Goal: Task Accomplishment & Management: Use online tool/utility

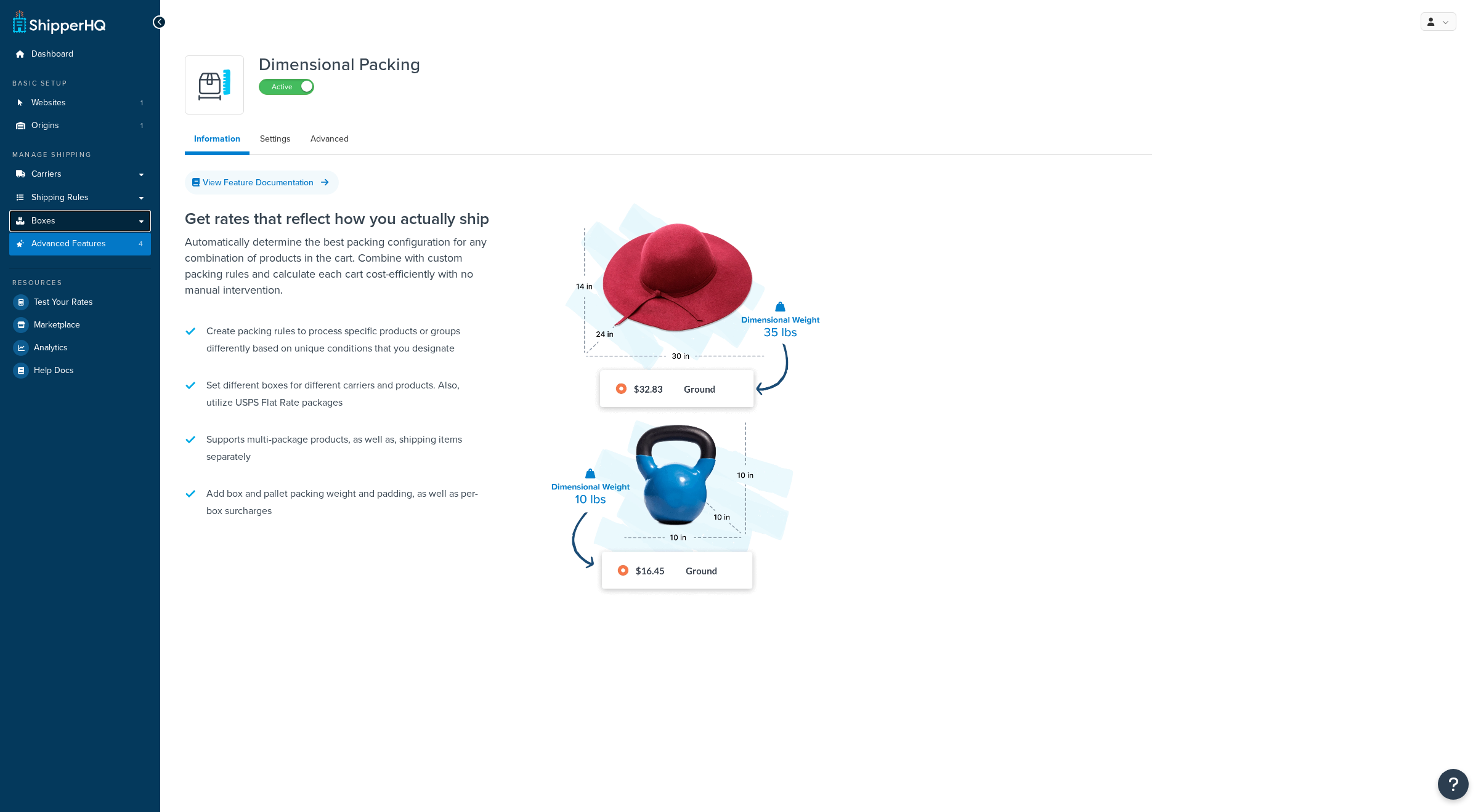
click at [49, 219] on span "Boxes" at bounding box center [43, 220] width 24 height 10
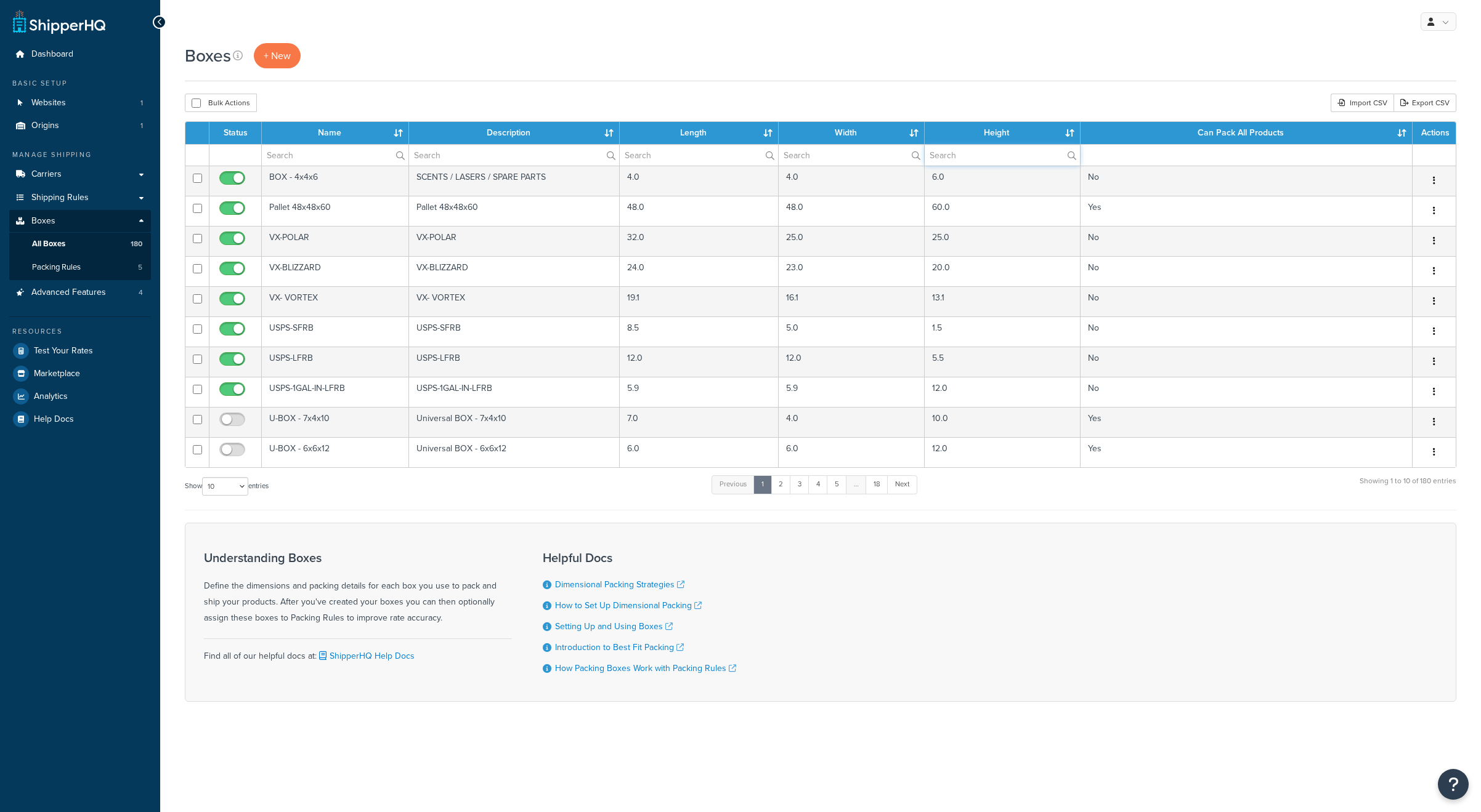
click at [939, 152] on input "text" at bounding box center [1003, 155] width 156 height 21
click at [974, 148] on input "text" at bounding box center [1003, 155] width 156 height 21
click at [1066, 134] on th "Height" at bounding box center [1003, 133] width 156 height 22
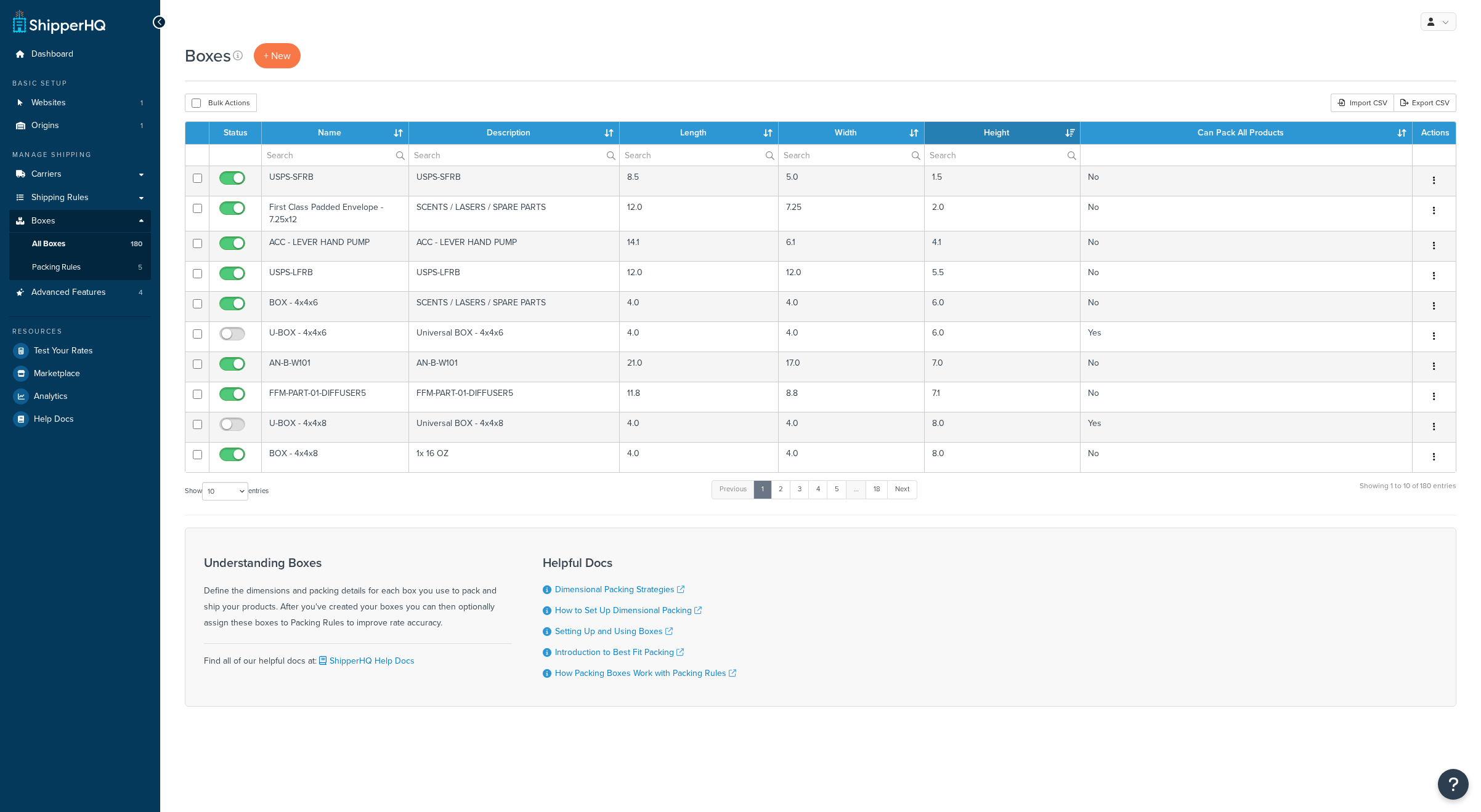
click at [1066, 134] on th "Height" at bounding box center [1003, 133] width 156 height 22
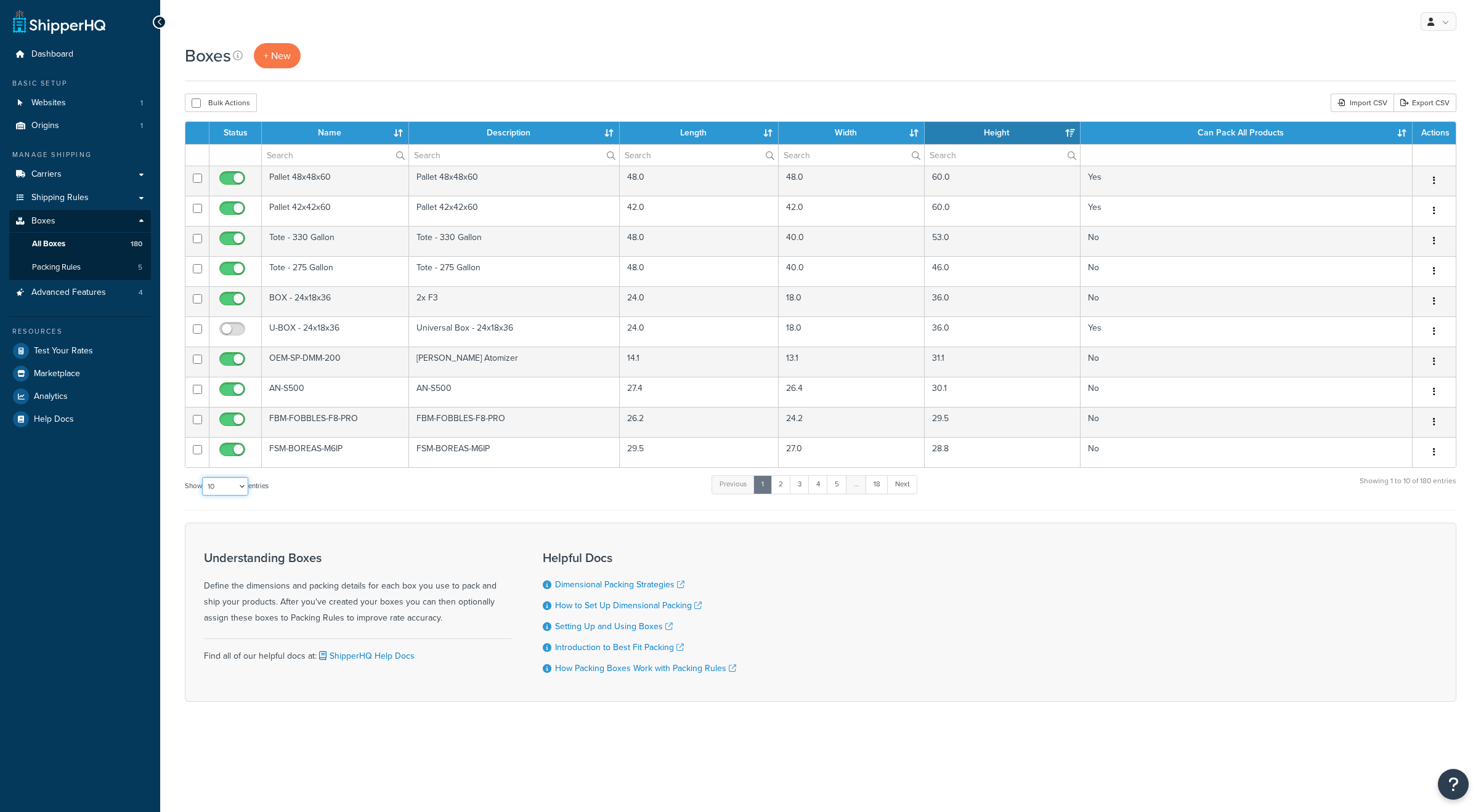
click at [220, 484] on select "10 15 25 50 100 1000" at bounding box center [225, 486] width 47 height 18
click at [203, 477] on select "10 15 25 50 100 1000" at bounding box center [225, 486] width 47 height 18
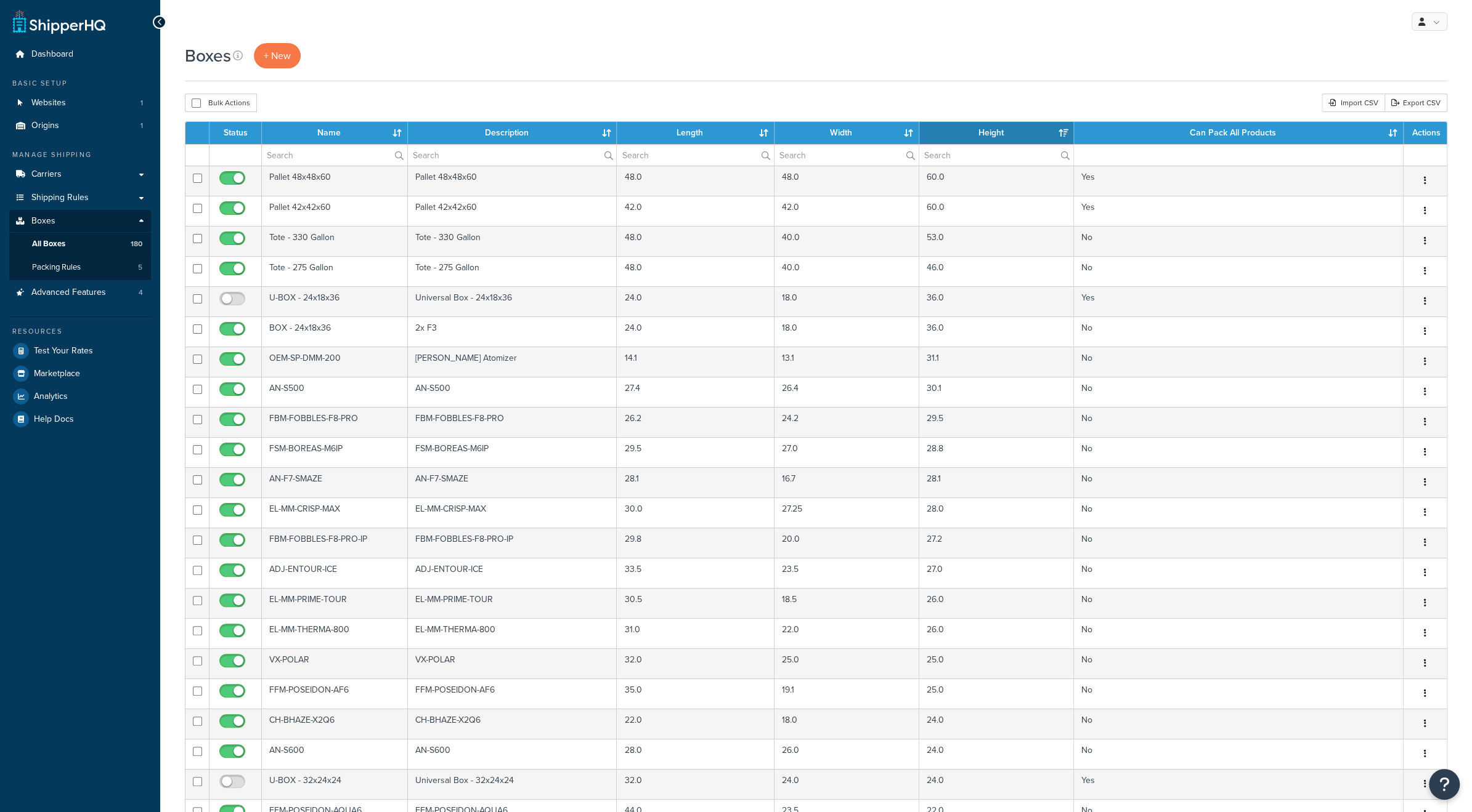
click at [316, 131] on th "Name" at bounding box center [335, 133] width 146 height 22
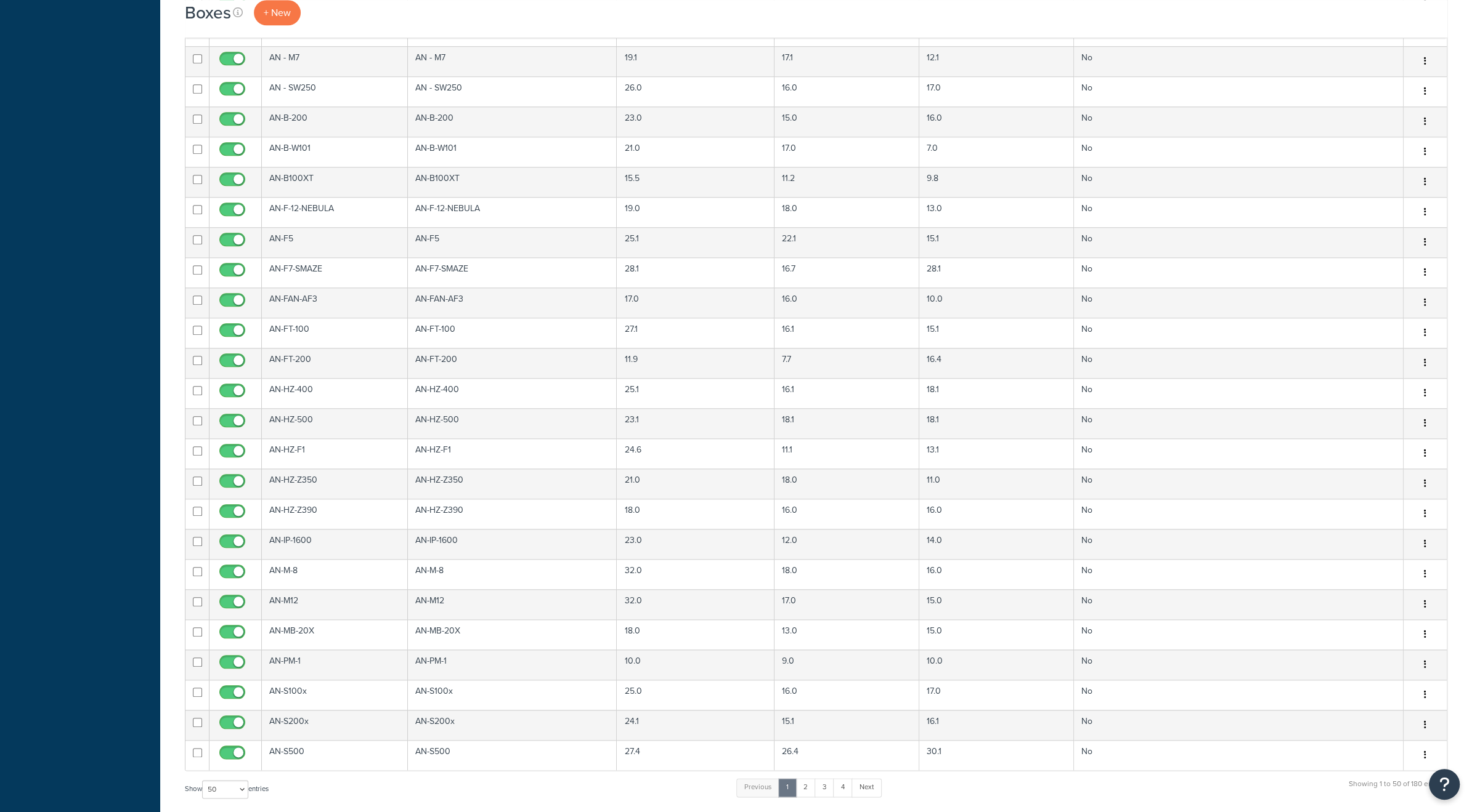
scroll to position [1149, 0]
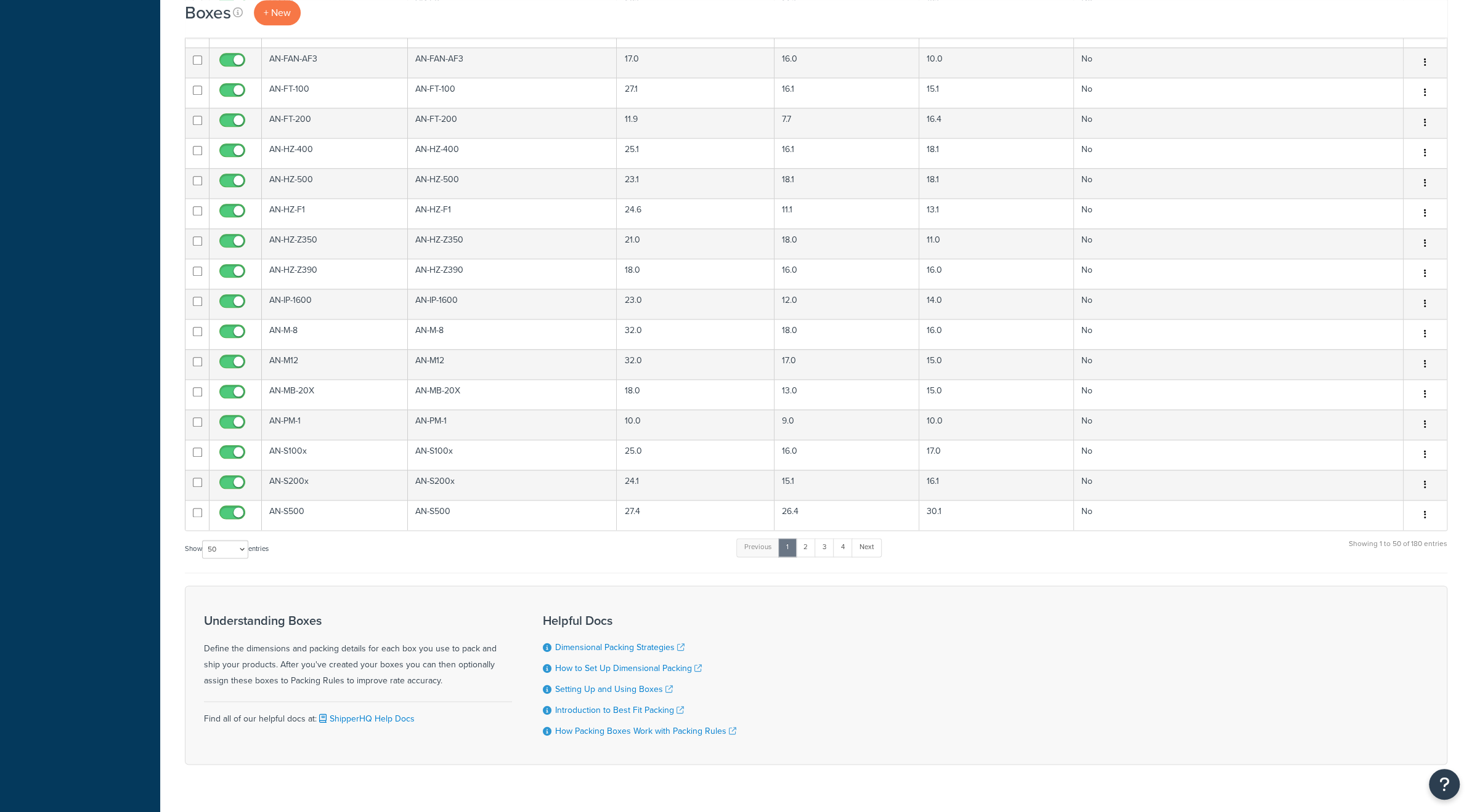
click at [247, 537] on div "Show 10 15 25 50 100 1000 entries" at bounding box center [227, 550] width 84 height 27
click at [243, 540] on select "10 15 25 50 100 1000" at bounding box center [225, 550] width 47 height 18
select select "1000"
click at [203, 540] on select "10 15 25 50 100 1000" at bounding box center [225, 550] width 47 height 18
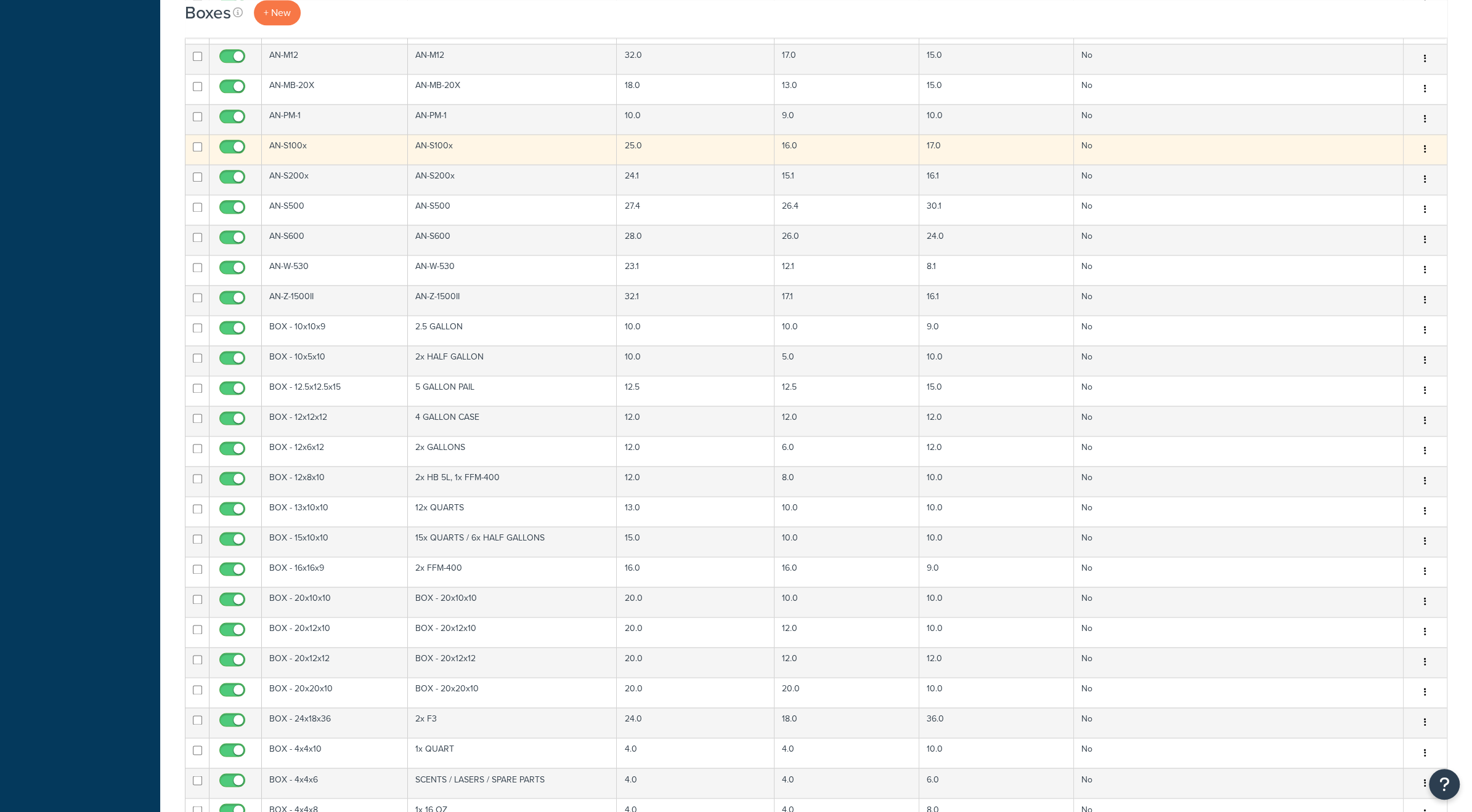
scroll to position [1601, 0]
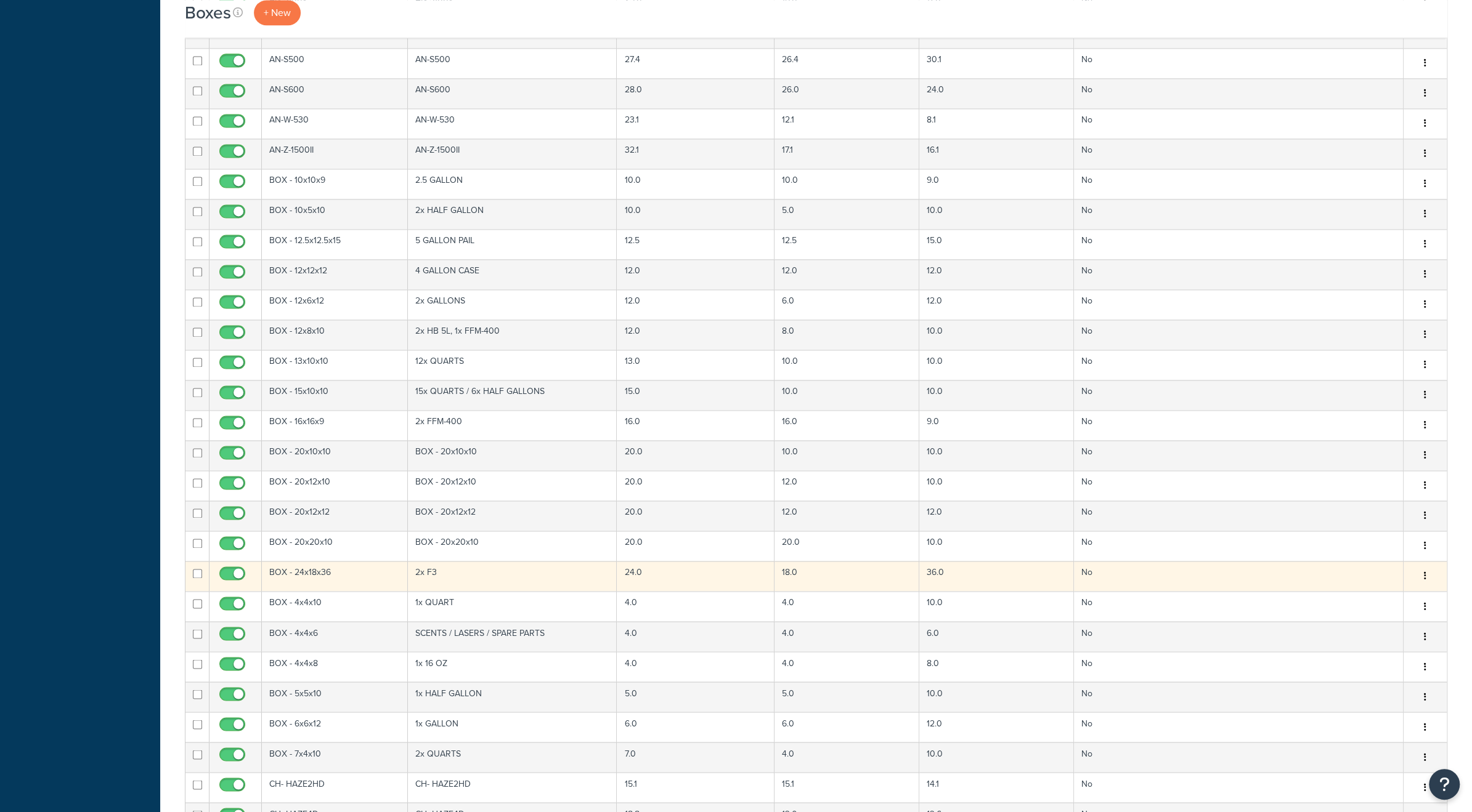
click at [324, 561] on td "BOX - 24x18x36" at bounding box center [335, 576] width 146 height 30
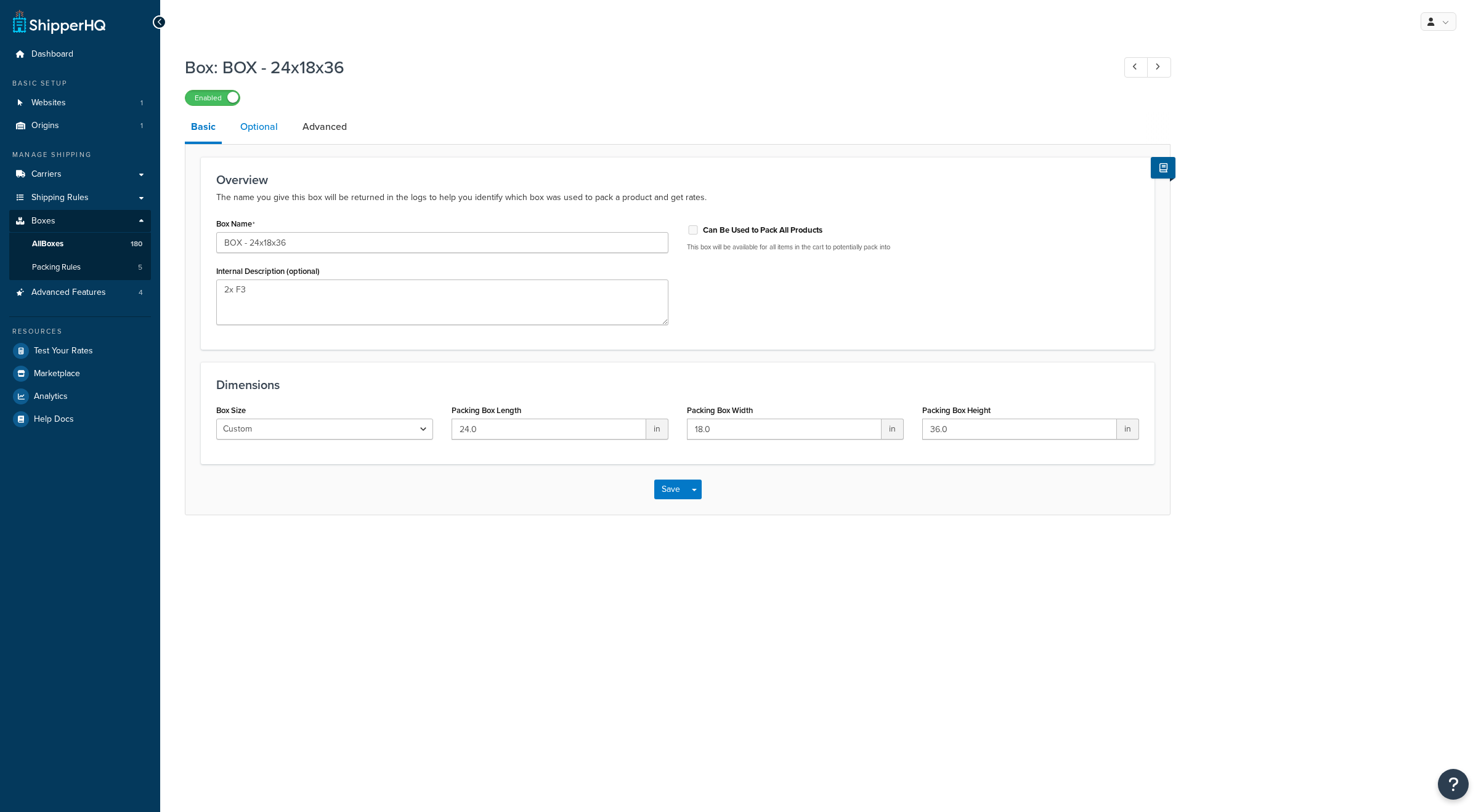
click at [254, 127] on link "Optional" at bounding box center [259, 127] width 50 height 29
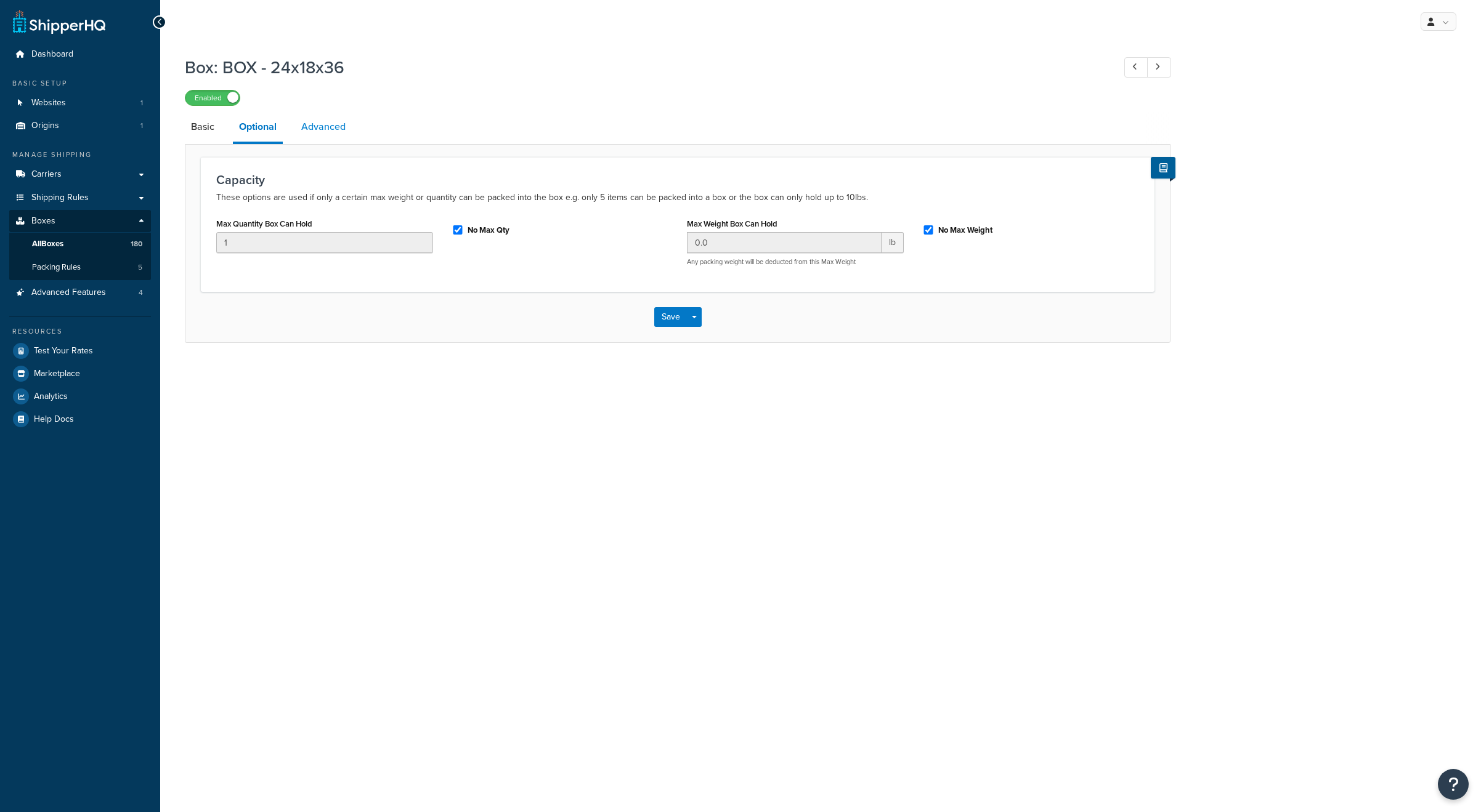
click at [317, 130] on link "Advanced" at bounding box center [324, 127] width 57 height 29
select select "55"
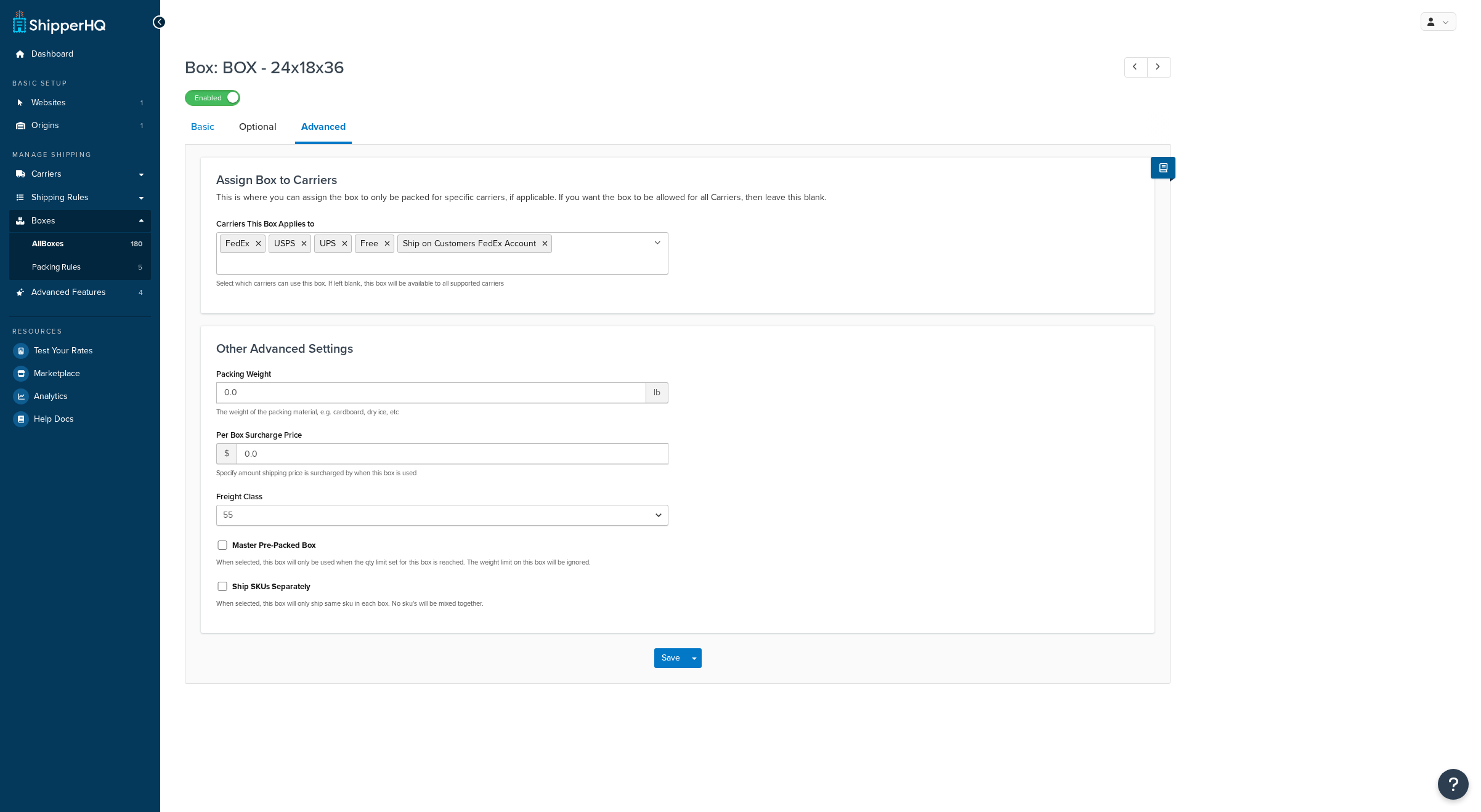
click at [194, 130] on link "Basic" at bounding box center [202, 127] width 36 height 29
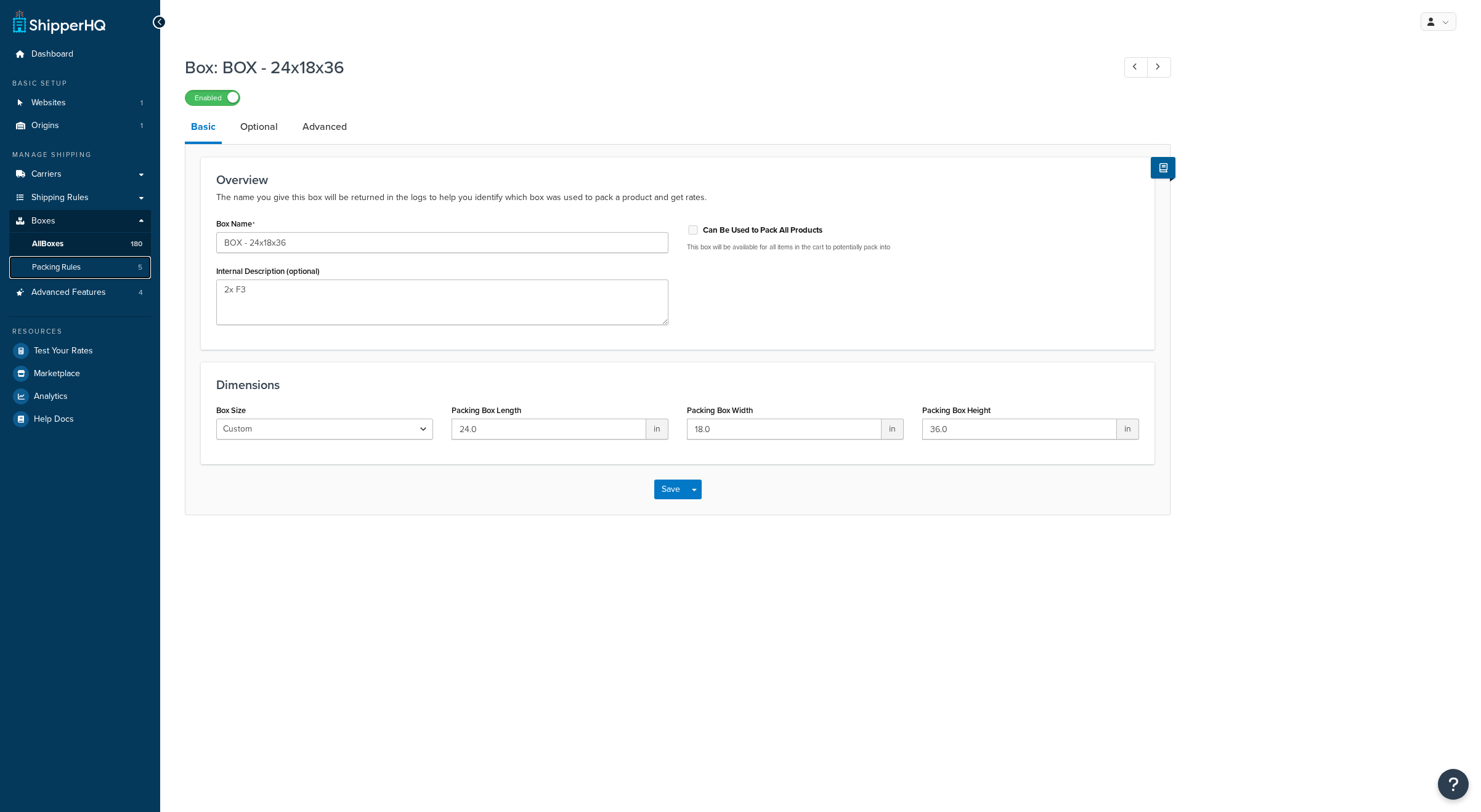
click at [88, 264] on link "Packing Rules 5" at bounding box center [80, 267] width 142 height 23
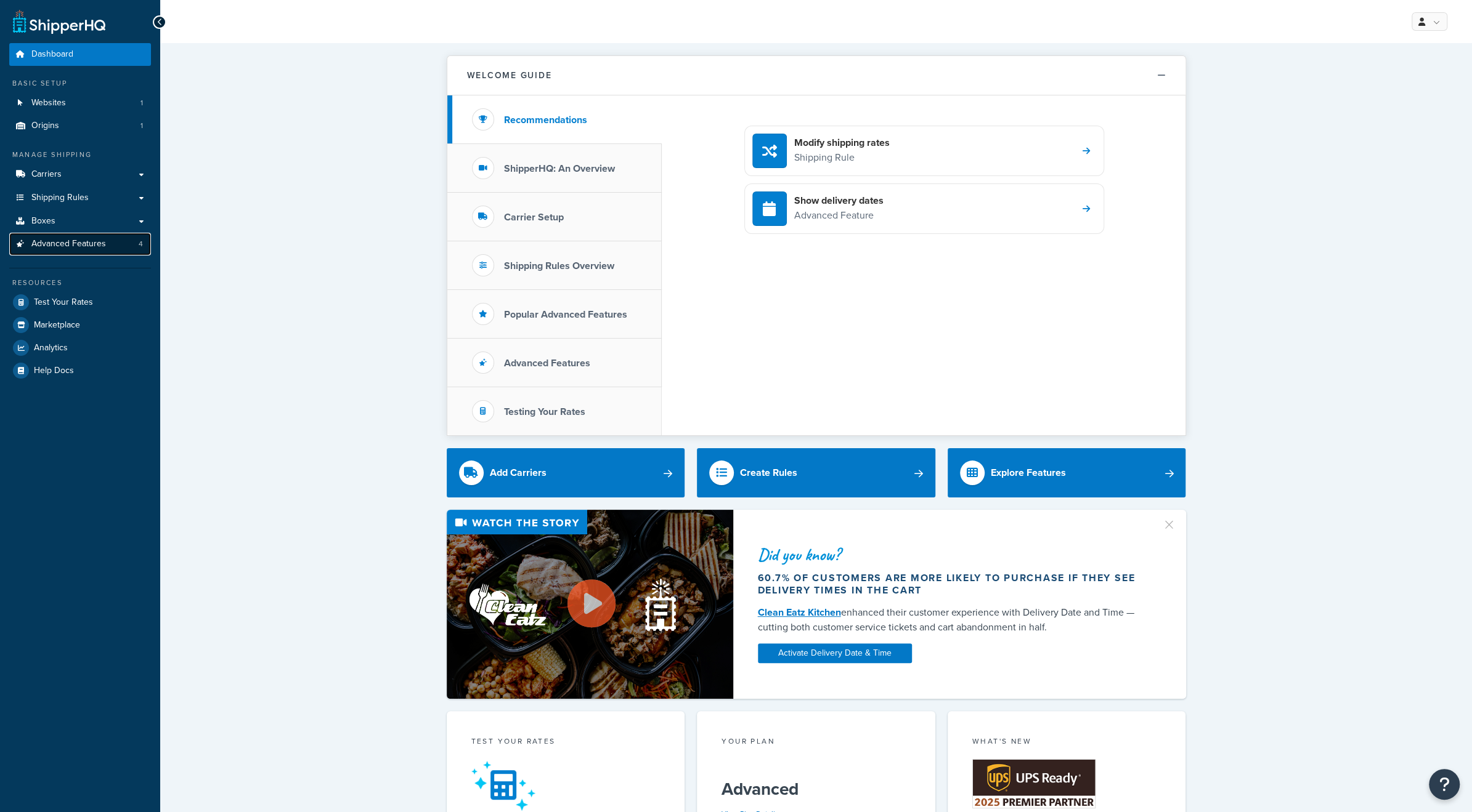
click at [52, 248] on span "Advanced Features" at bounding box center [69, 243] width 75 height 10
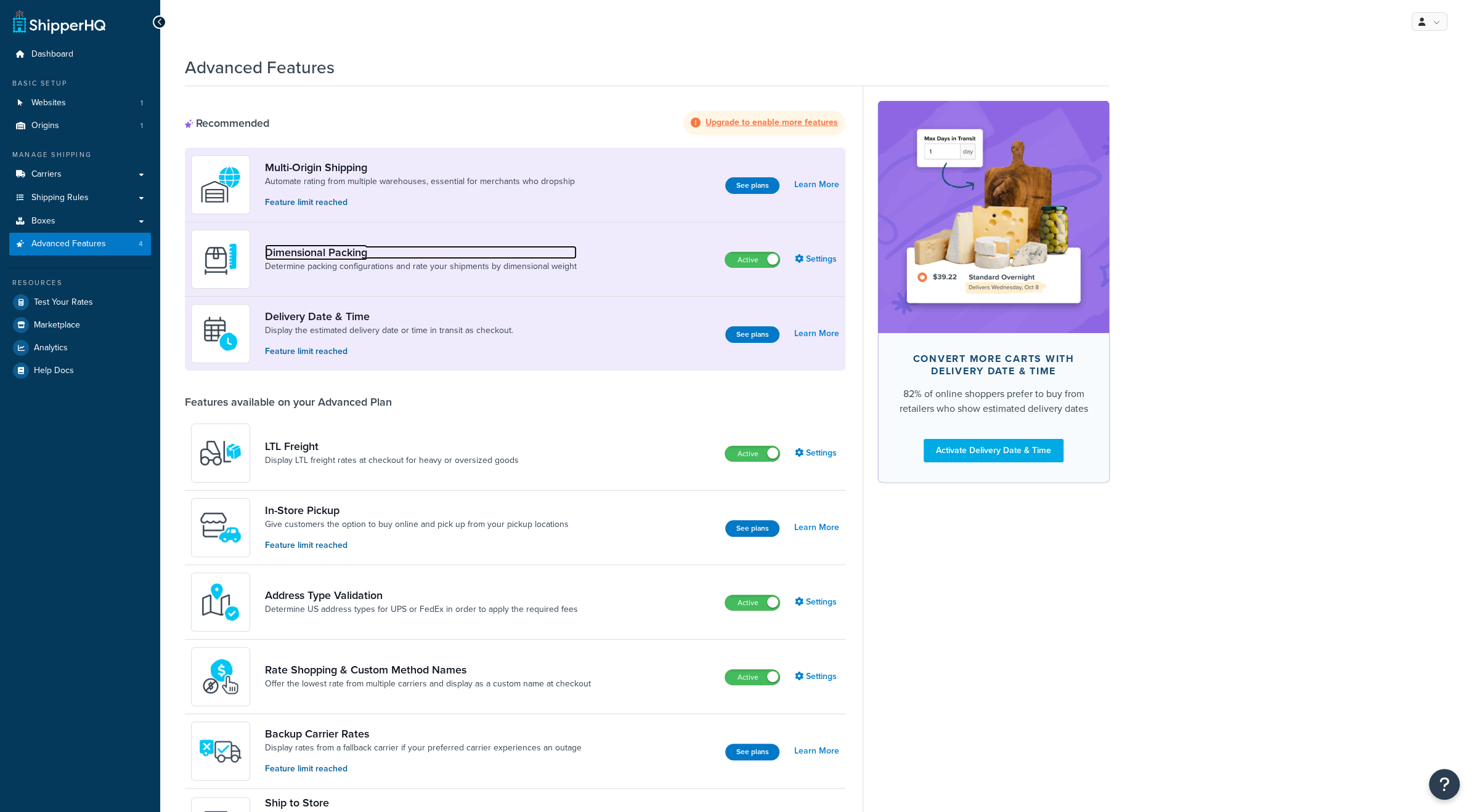
click at [356, 251] on link "Dimensional Packing" at bounding box center [421, 252] width 312 height 14
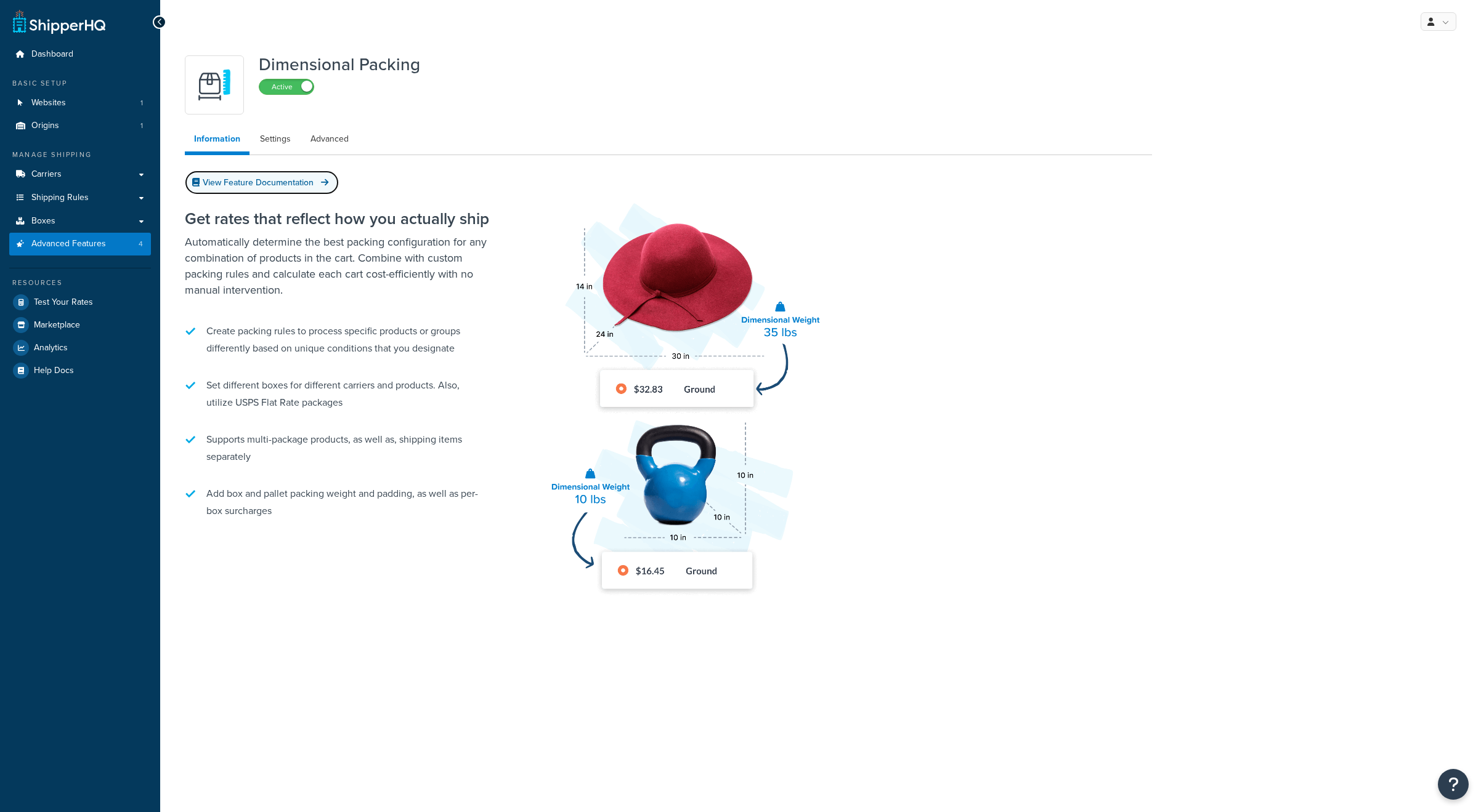
click at [266, 180] on link "View Feature Documentation" at bounding box center [262, 183] width 154 height 24
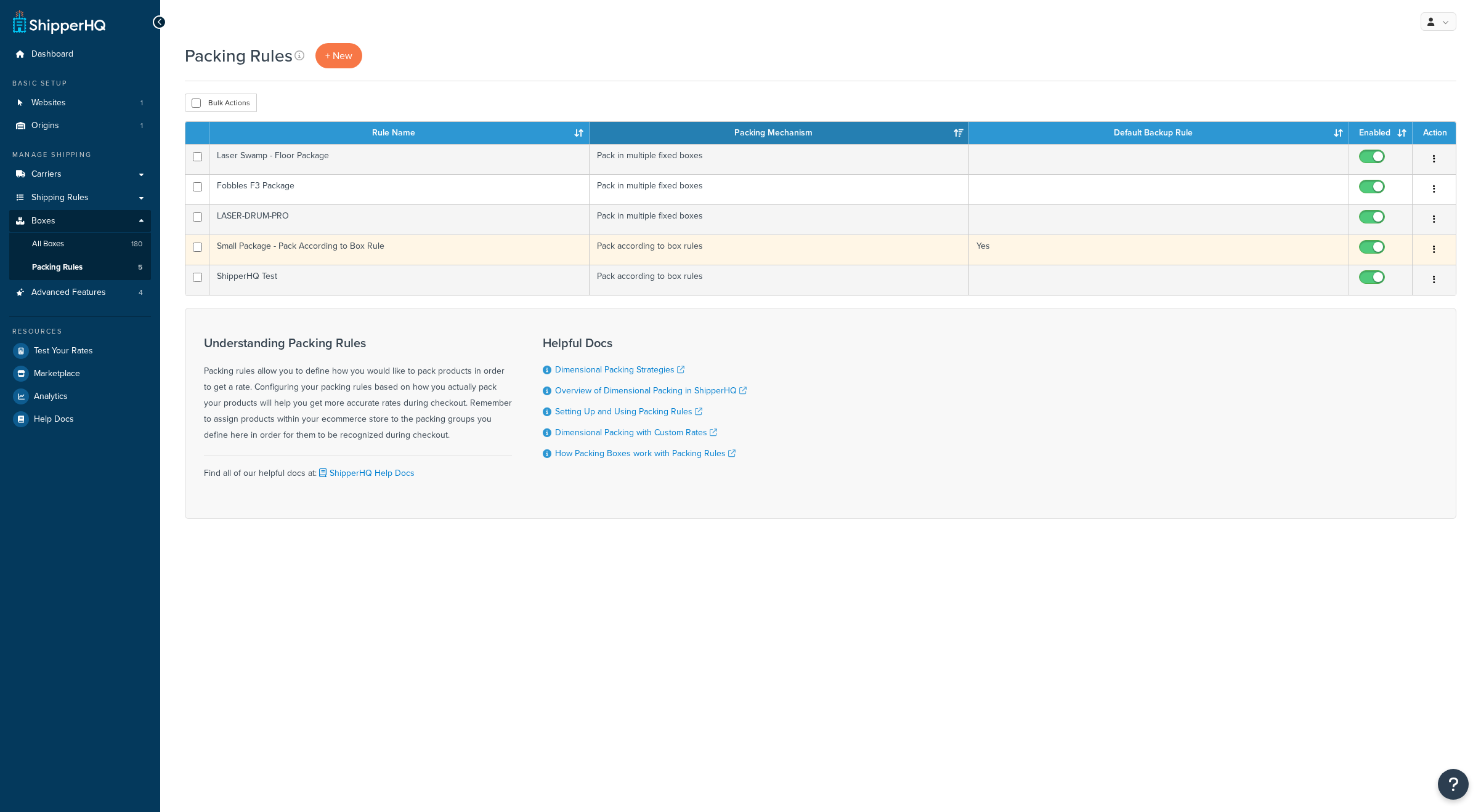
click at [1374, 246] on input "checkbox" at bounding box center [1373, 250] width 34 height 16
checkbox input "false"
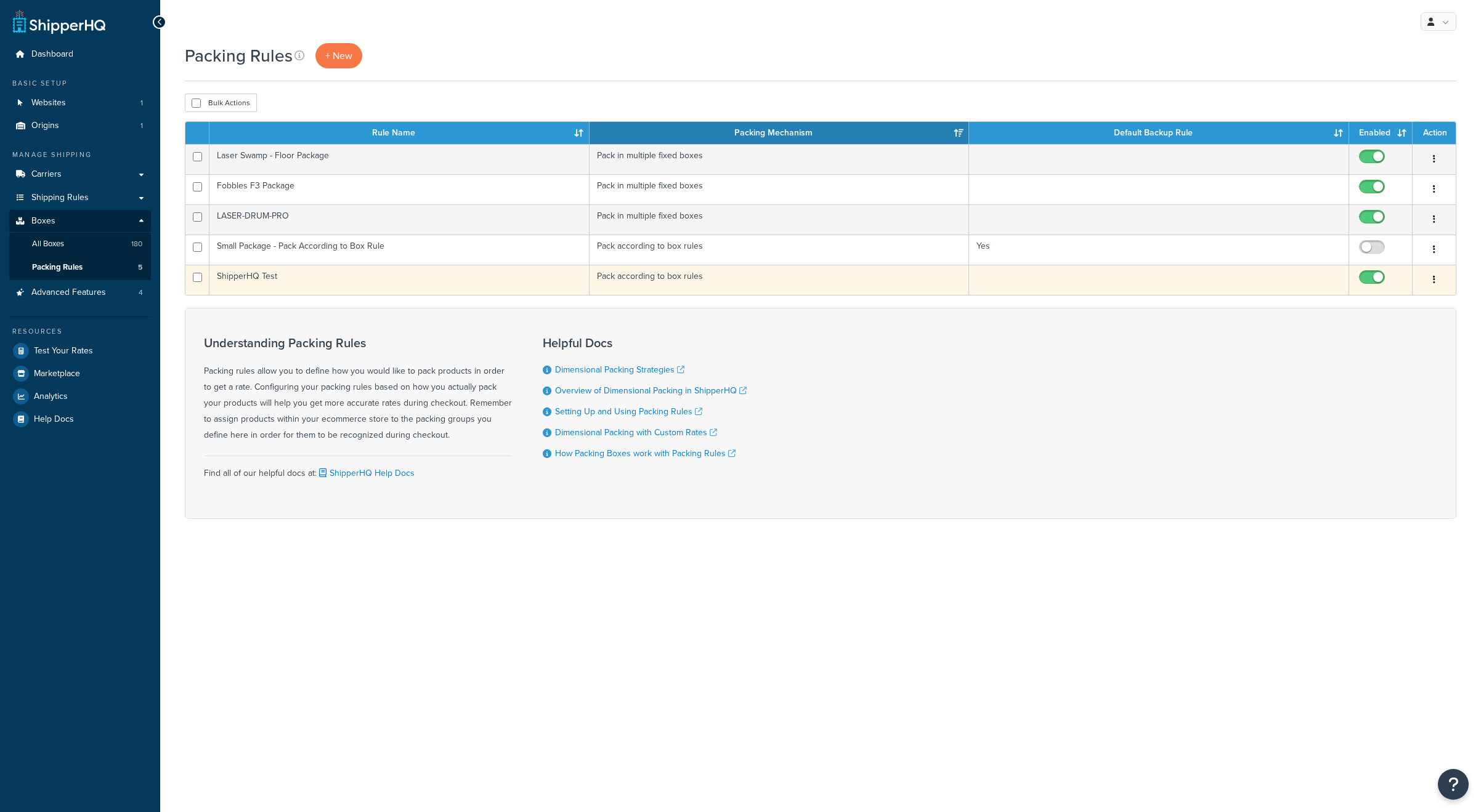
click at [1432, 284] on button "button" at bounding box center [1434, 281] width 17 height 20
click at [1389, 300] on link "Edit" at bounding box center [1384, 304] width 97 height 26
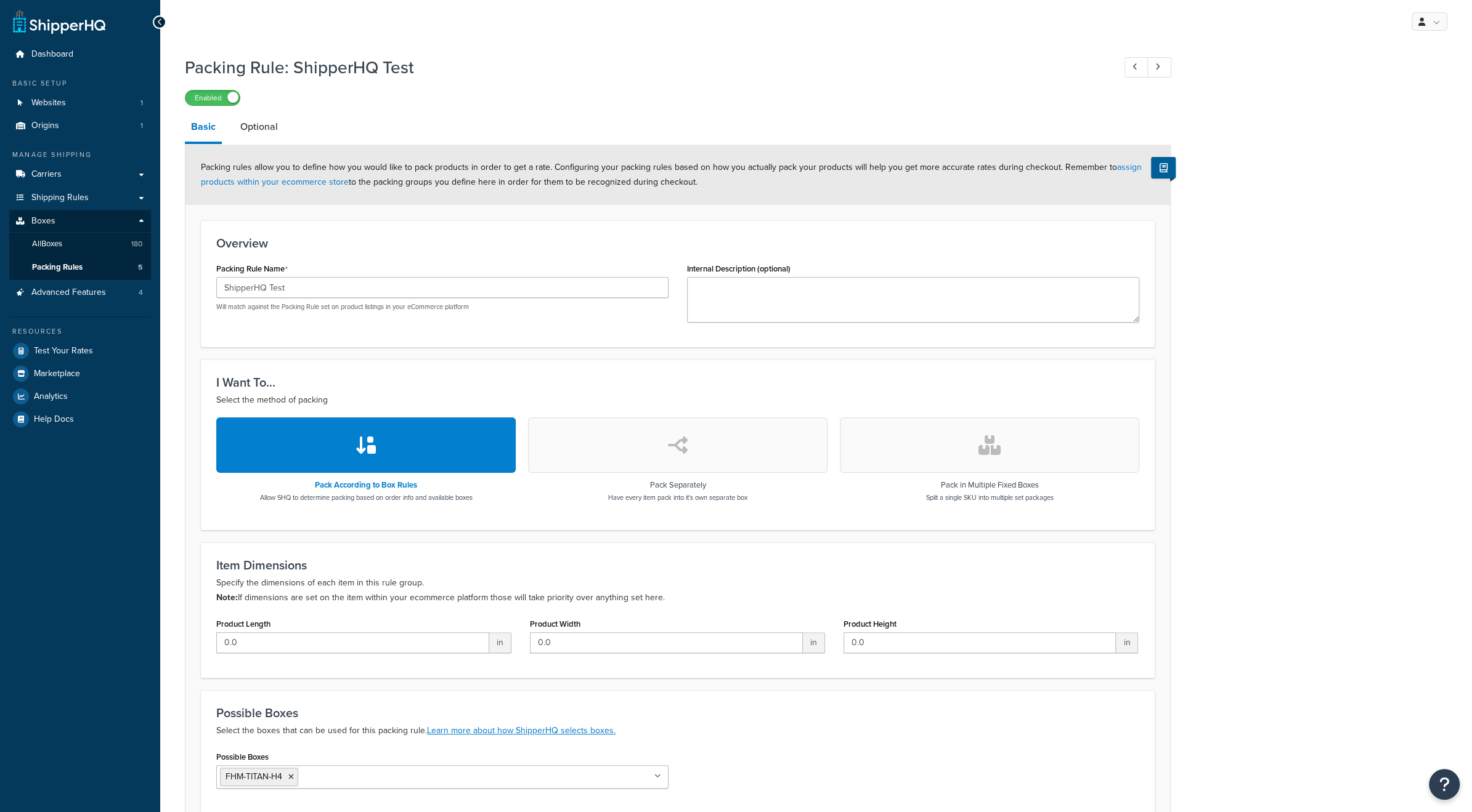
click at [456, 365] on div "I Want To... Select the method of packing Pack According to Box Rules Allow SHQ…" at bounding box center [678, 444] width 954 height 170
click at [680, 454] on icon "button" at bounding box center [678, 445] width 20 height 20
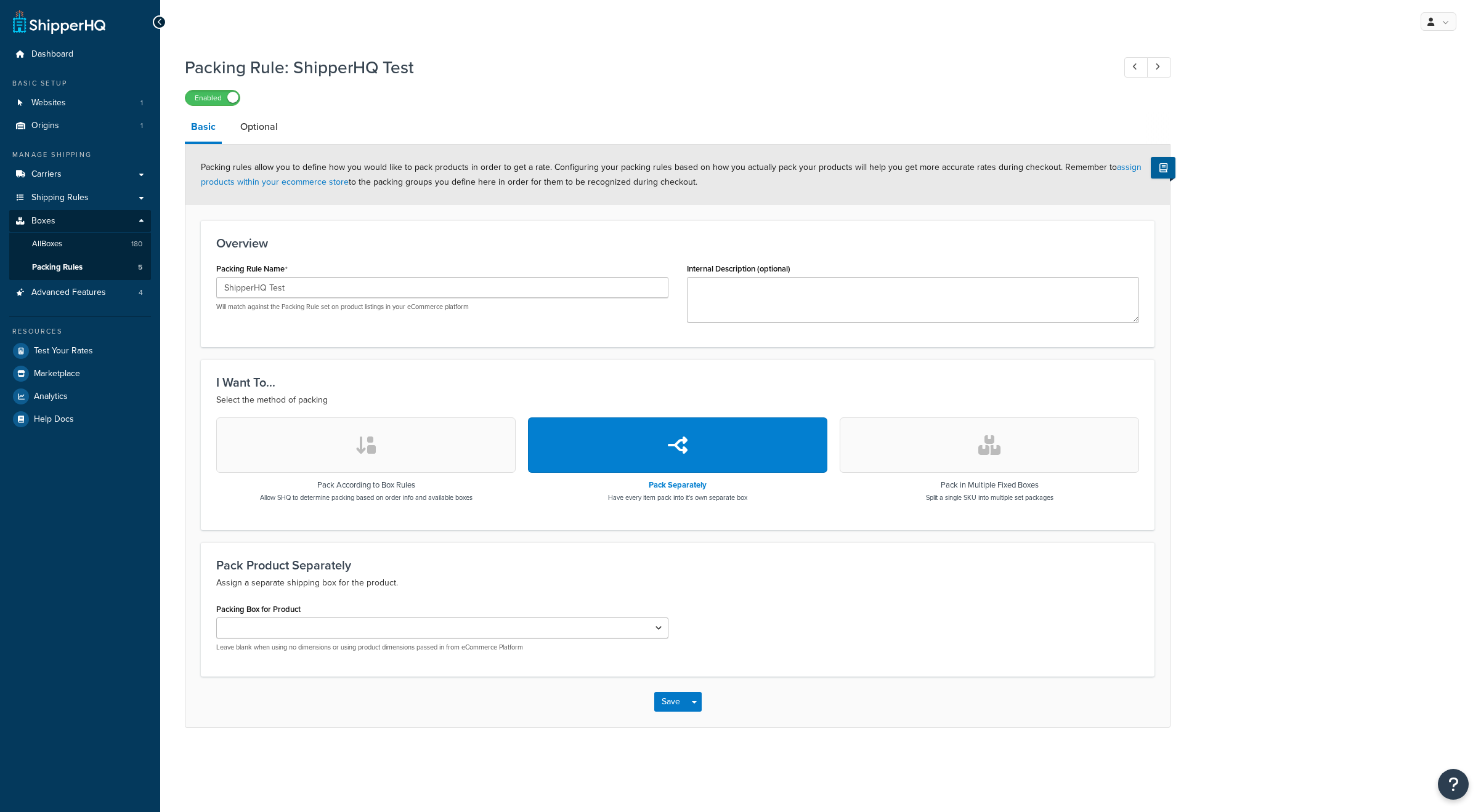
click at [386, 455] on button "button" at bounding box center [365, 445] width 299 height 56
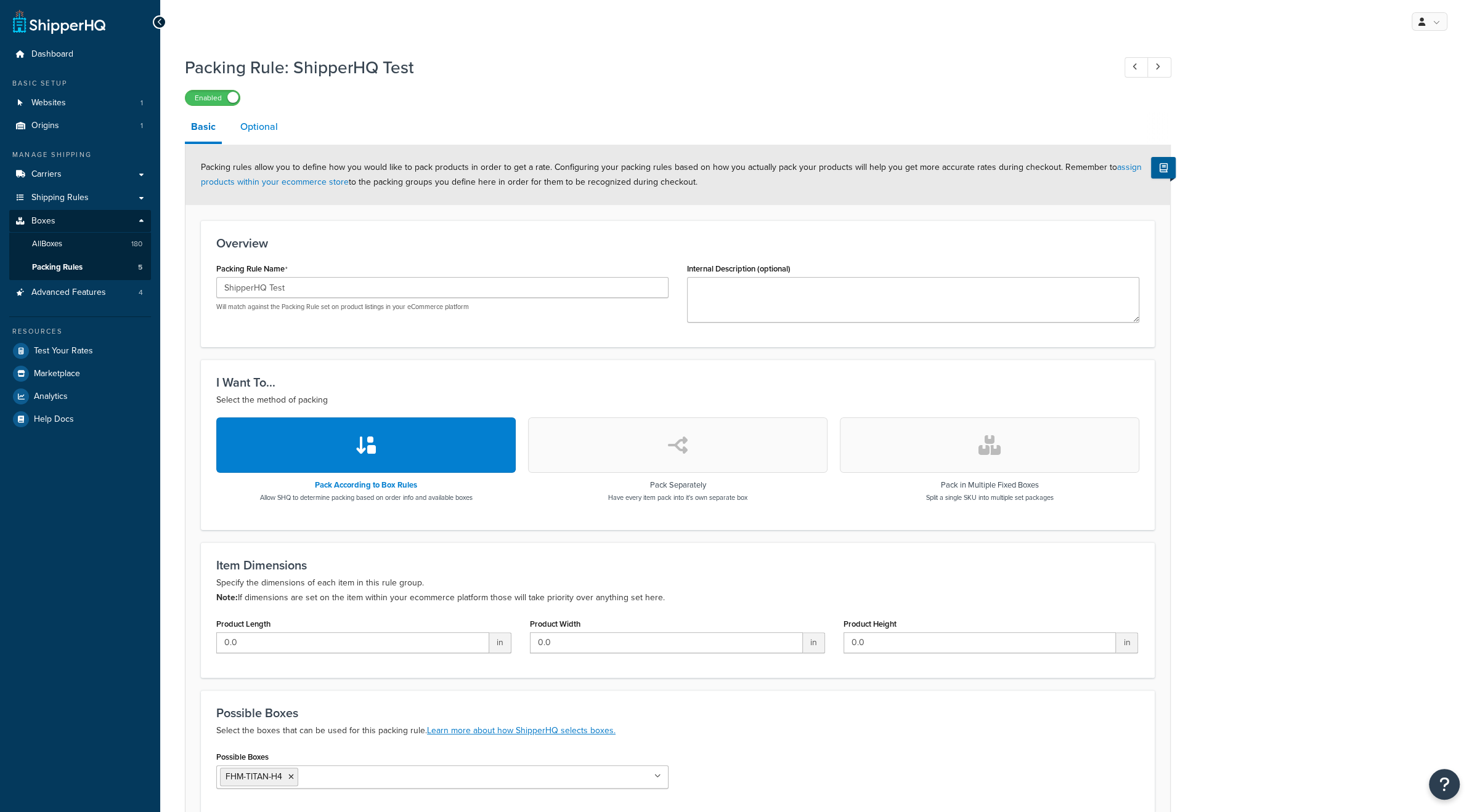
click at [255, 134] on link "Optional" at bounding box center [259, 127] width 50 height 29
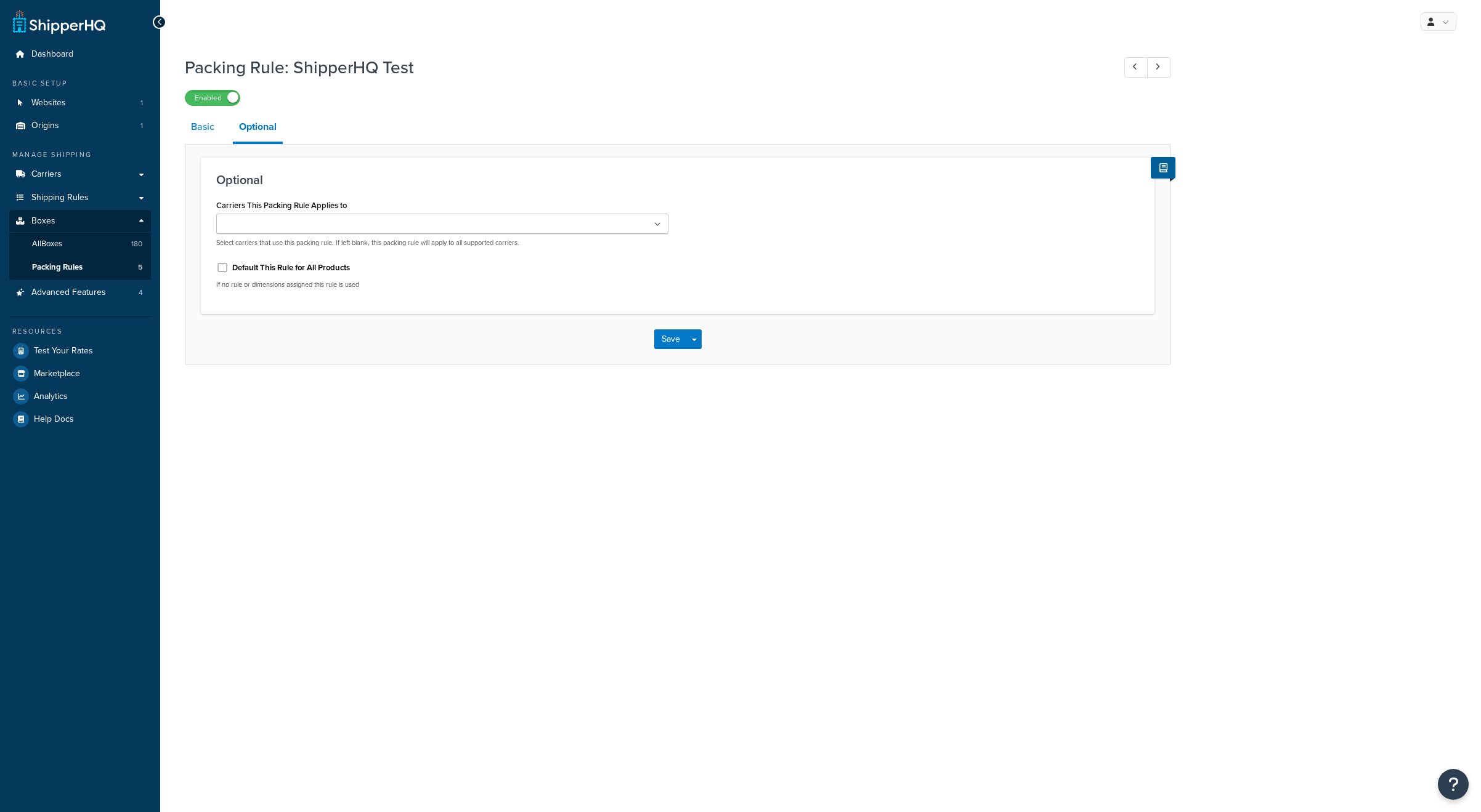
click at [209, 134] on link "Basic" at bounding box center [202, 127] width 36 height 29
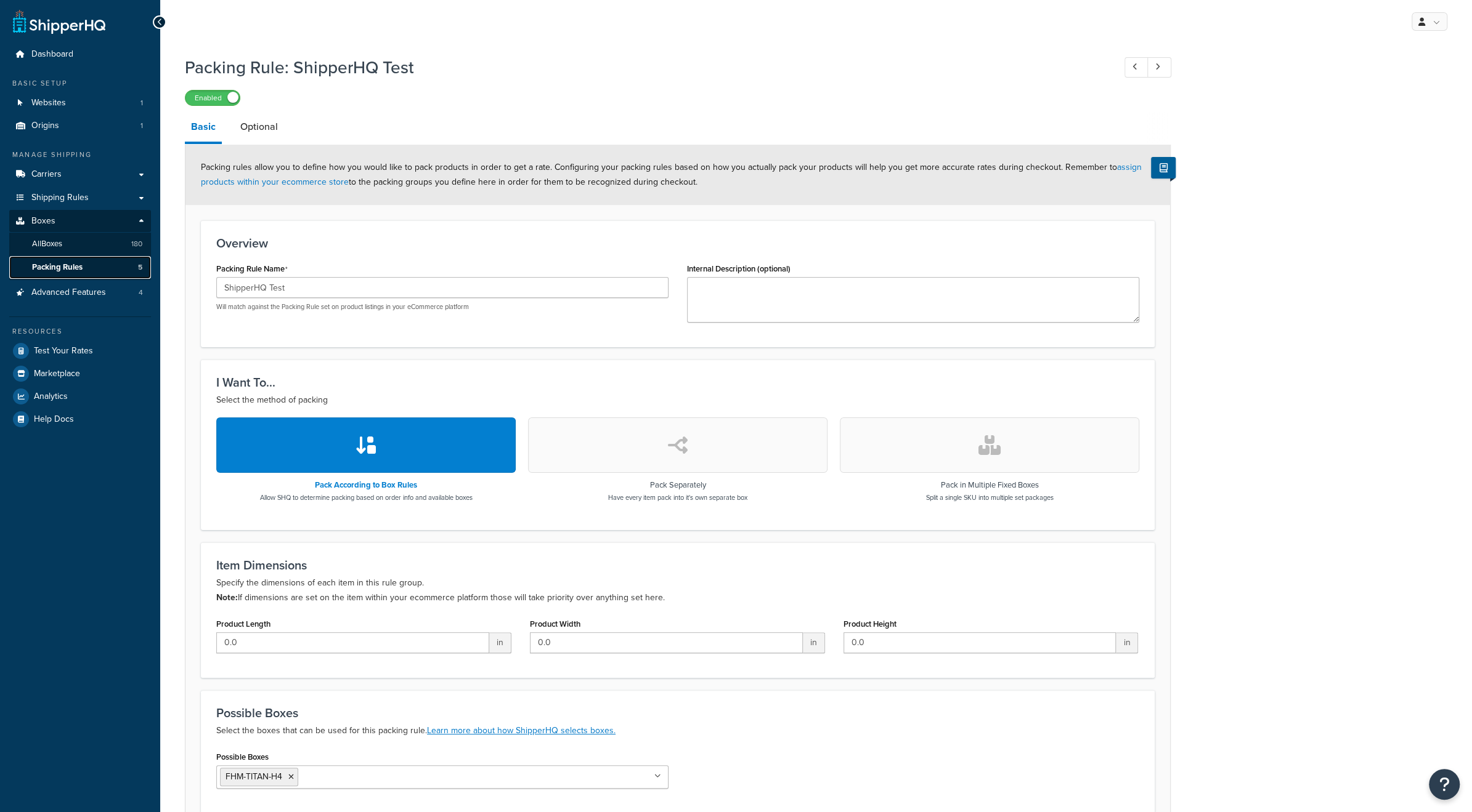
click at [91, 271] on link "Packing Rules 5" at bounding box center [80, 267] width 142 height 23
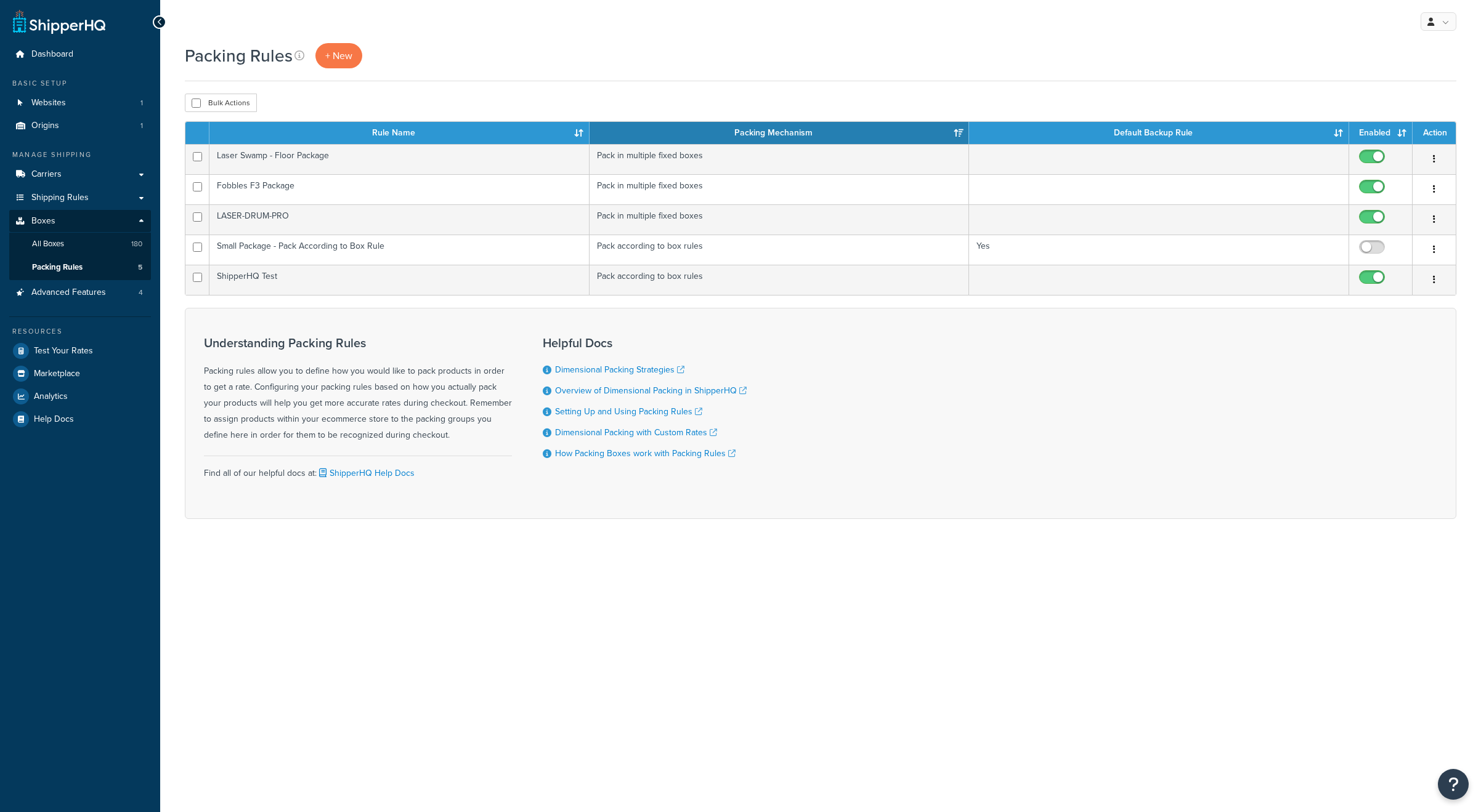
click at [351, 69] on div "+ New" at bounding box center [338, 56] width 47 height 26
click at [344, 59] on span "+ New" at bounding box center [339, 55] width 27 height 14
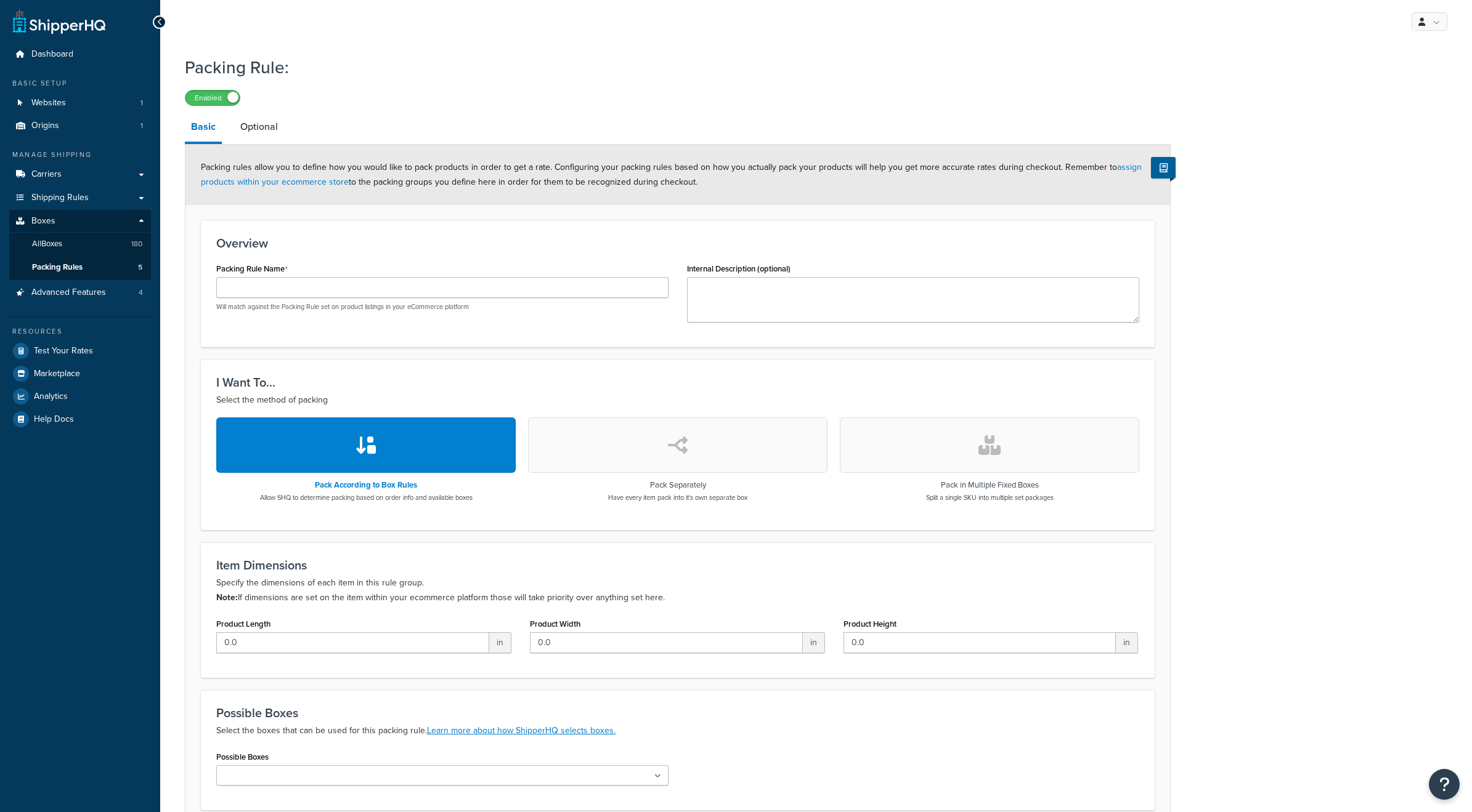
click at [344, 279] on input "Packing Rule Name" at bounding box center [442, 287] width 452 height 21
type input "Everything in its own box"
click at [652, 443] on button "button" at bounding box center [677, 445] width 299 height 56
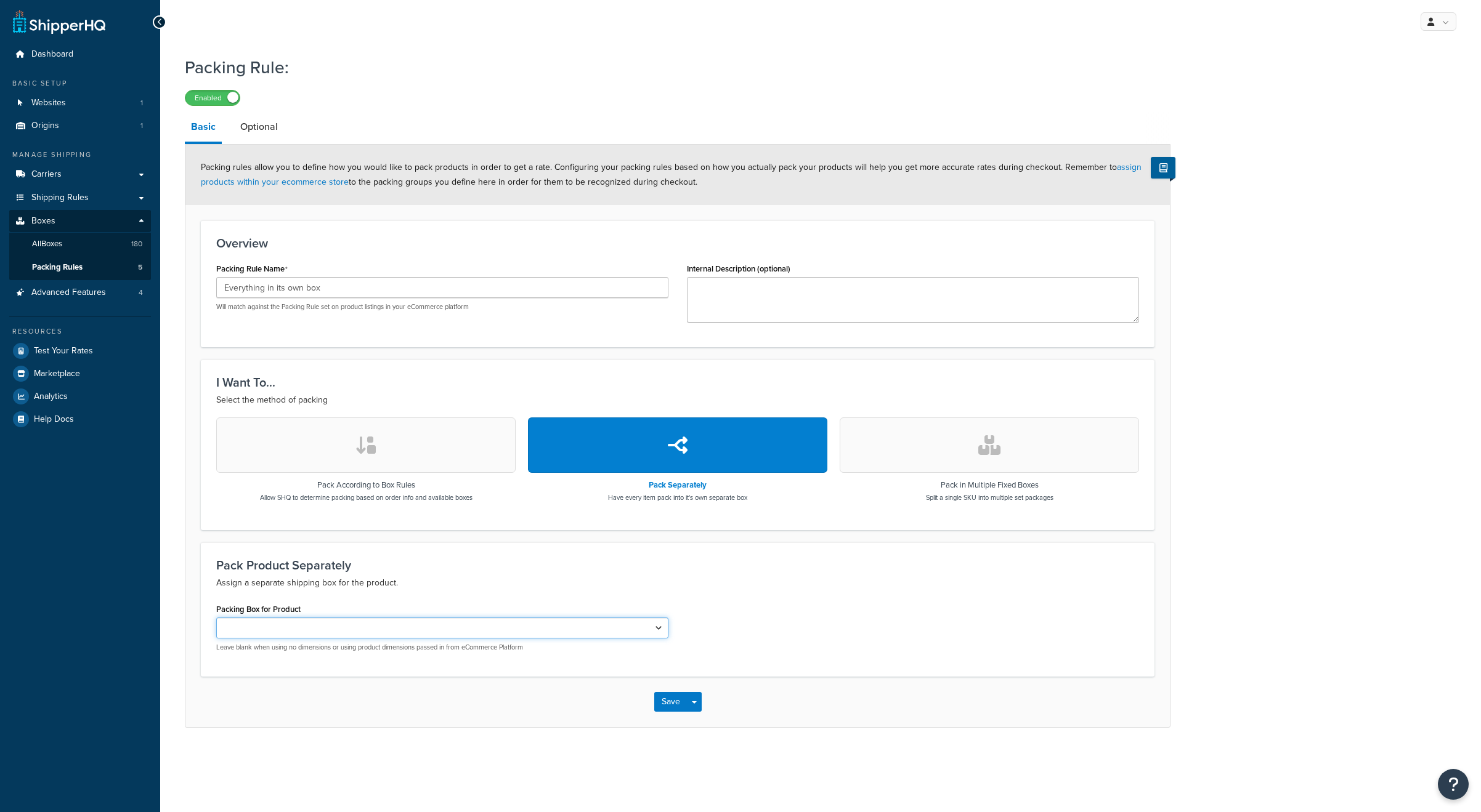
click at [389, 636] on select "BOX - 4x4x6 VX-POLAR VX-BLIZZARD VX- VORTEX USPS-SFRB USPS-LFRB USPS-1GAL-IN-LF…" at bounding box center [442, 628] width 452 height 21
select select "737307"
click at [216, 618] on select "BOX - 4x4x6 VX-POLAR VX-BLIZZARD VX- VORTEX USPS-SFRB USPS-LFRB USPS-1GAL-IN-LF…" at bounding box center [442, 628] width 452 height 21
